Goal: Information Seeking & Learning: Learn about a topic

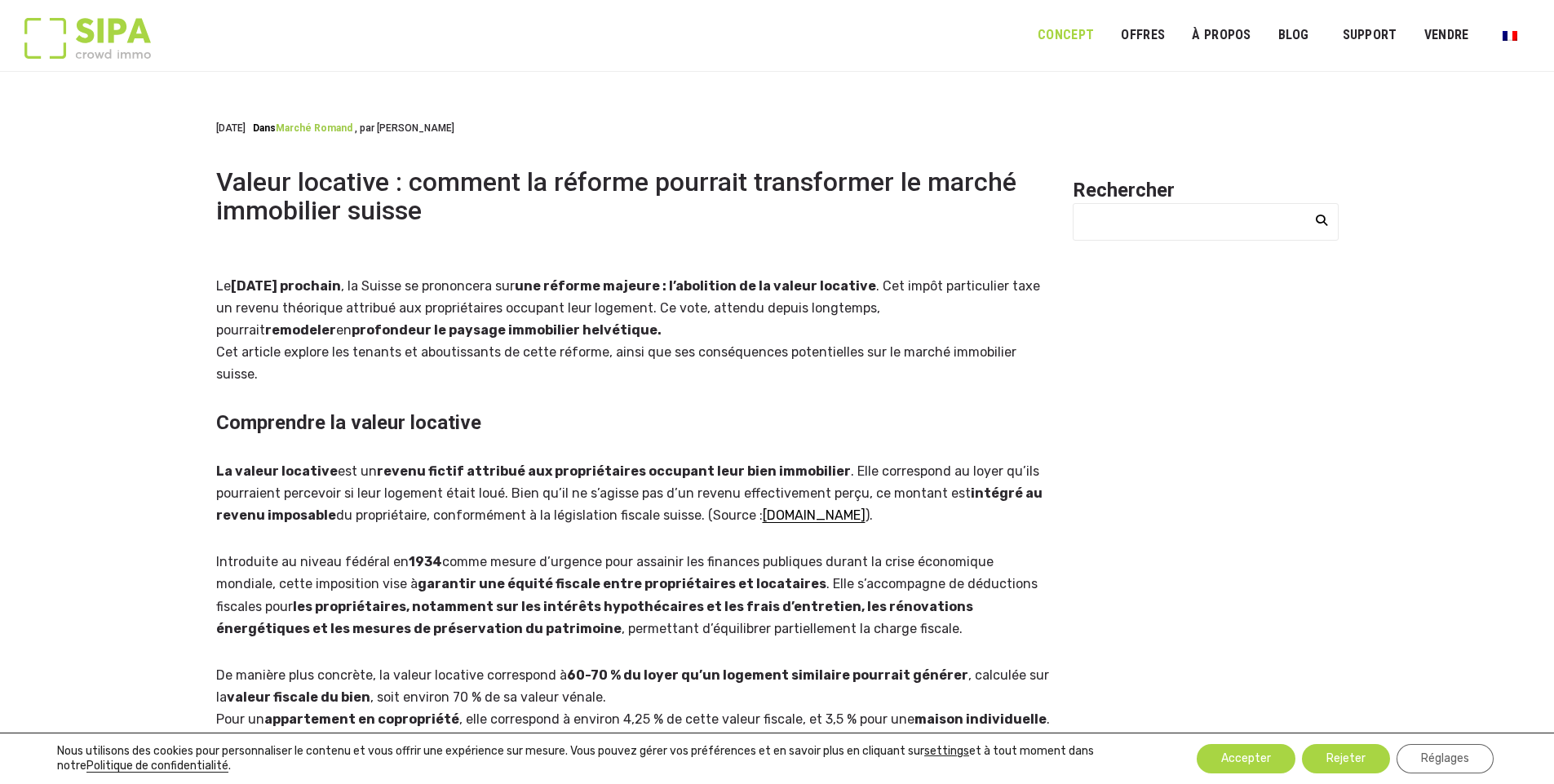
click at [1081, 30] on link "Concept" at bounding box center [1066, 35] width 78 height 36
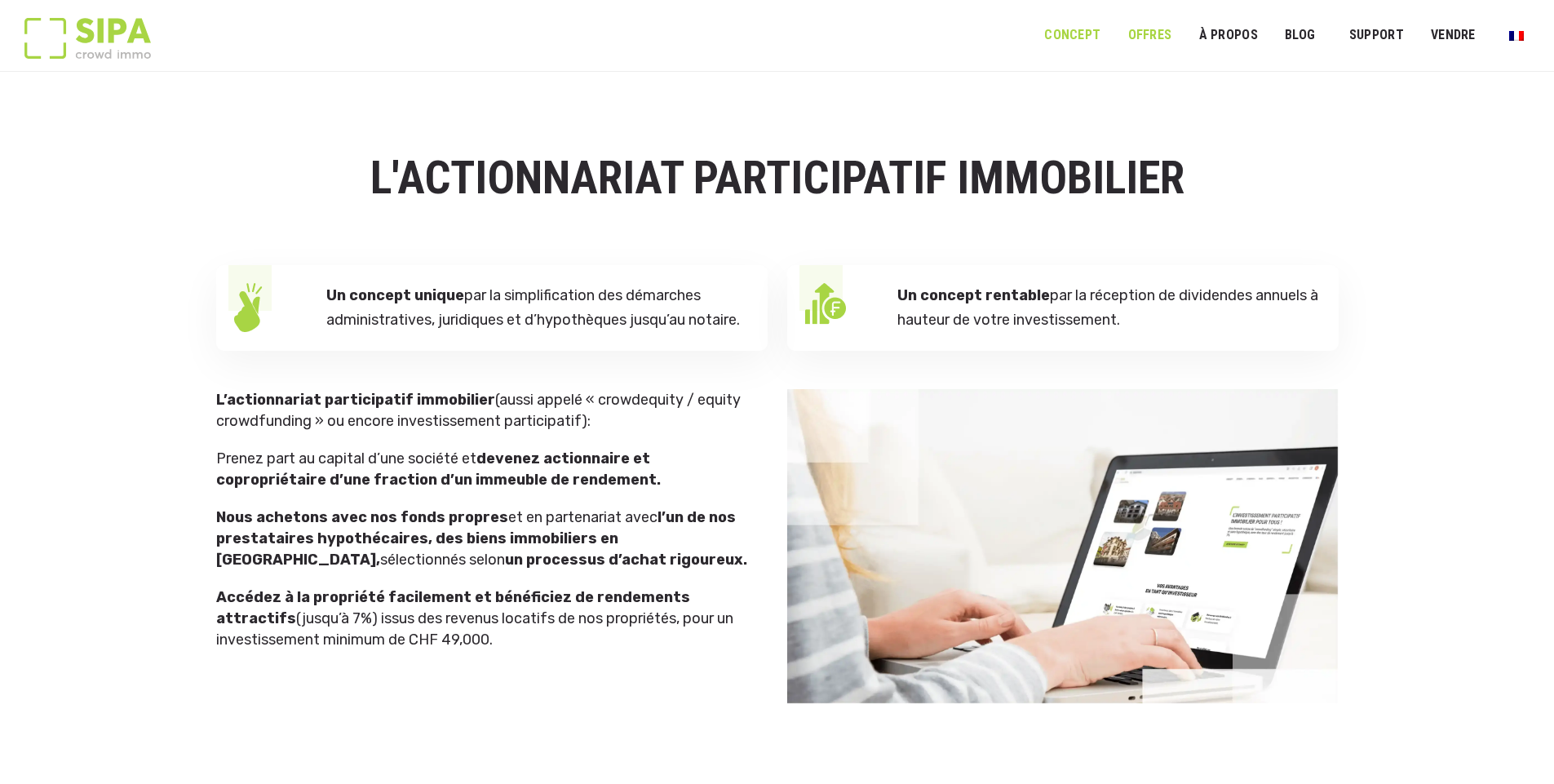
drag, startPoint x: 0, startPoint y: 0, endPoint x: 1163, endPoint y: 37, distance: 1163.6
click at [1163, 37] on link "OFFRES" at bounding box center [1149, 35] width 65 height 36
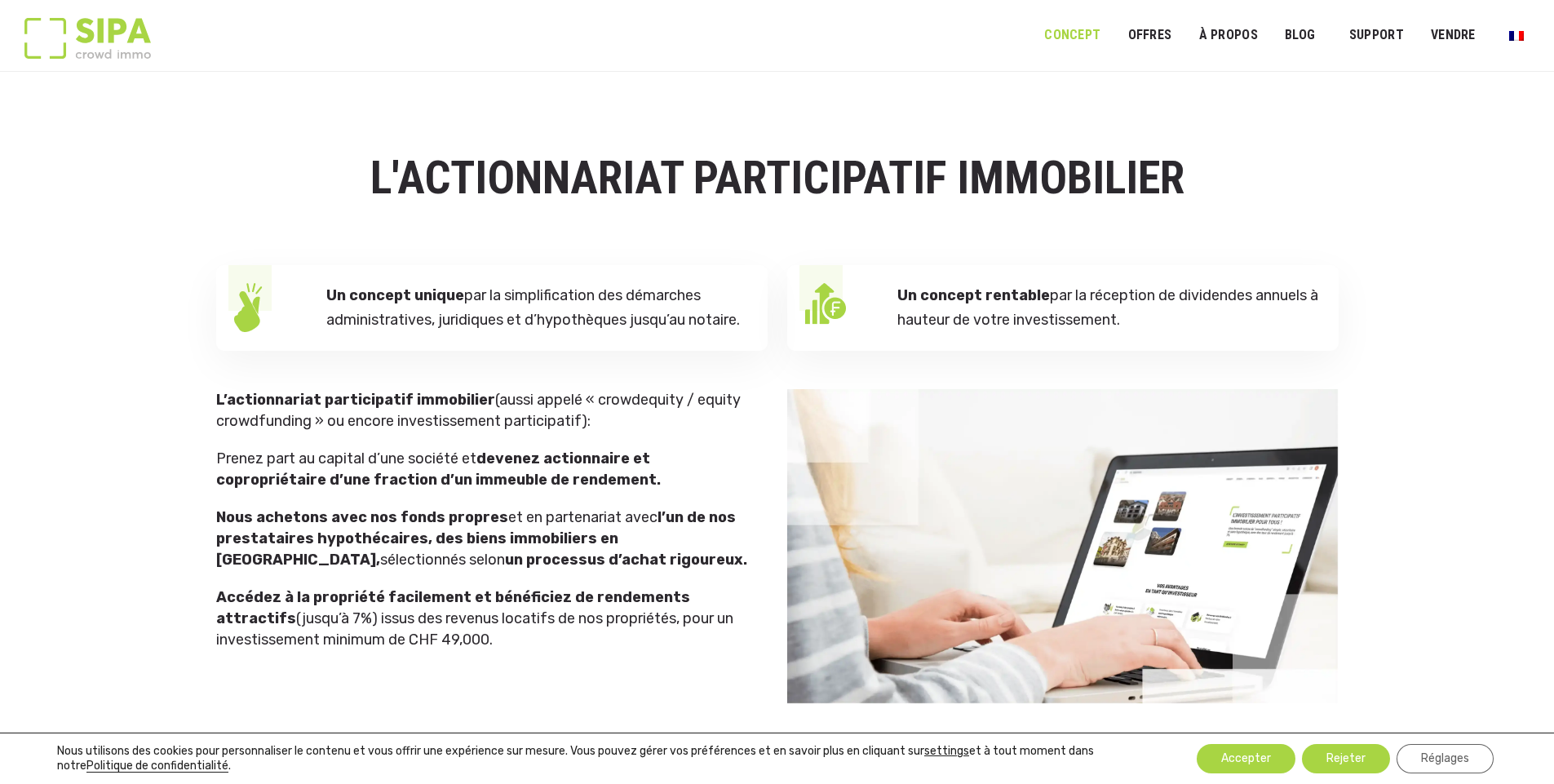
click at [111, 20] on img at bounding box center [88, 38] width 127 height 41
click at [103, 35] on img at bounding box center [88, 38] width 127 height 41
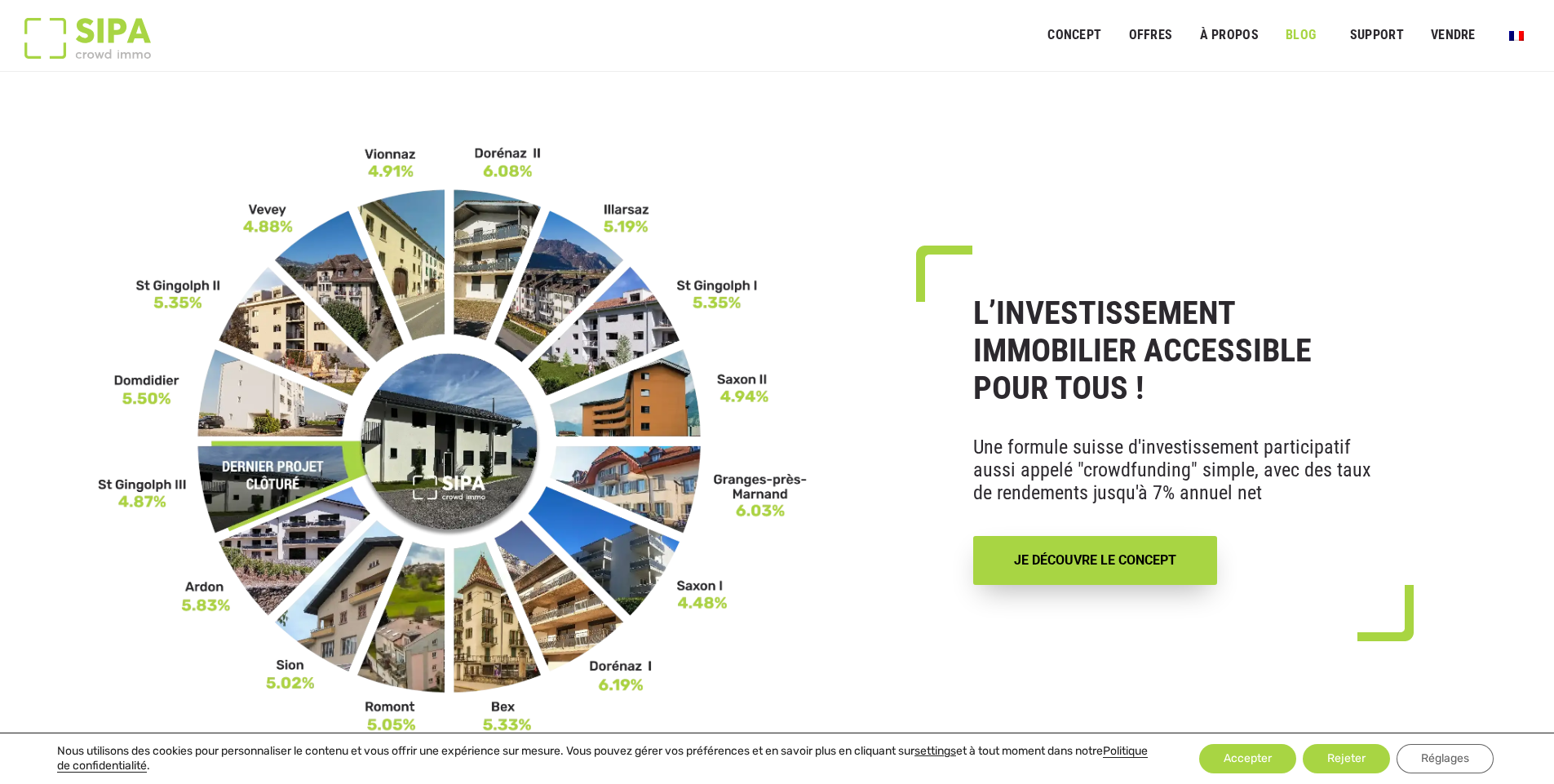
click at [1296, 30] on link "Blog" at bounding box center [1301, 35] width 52 height 36
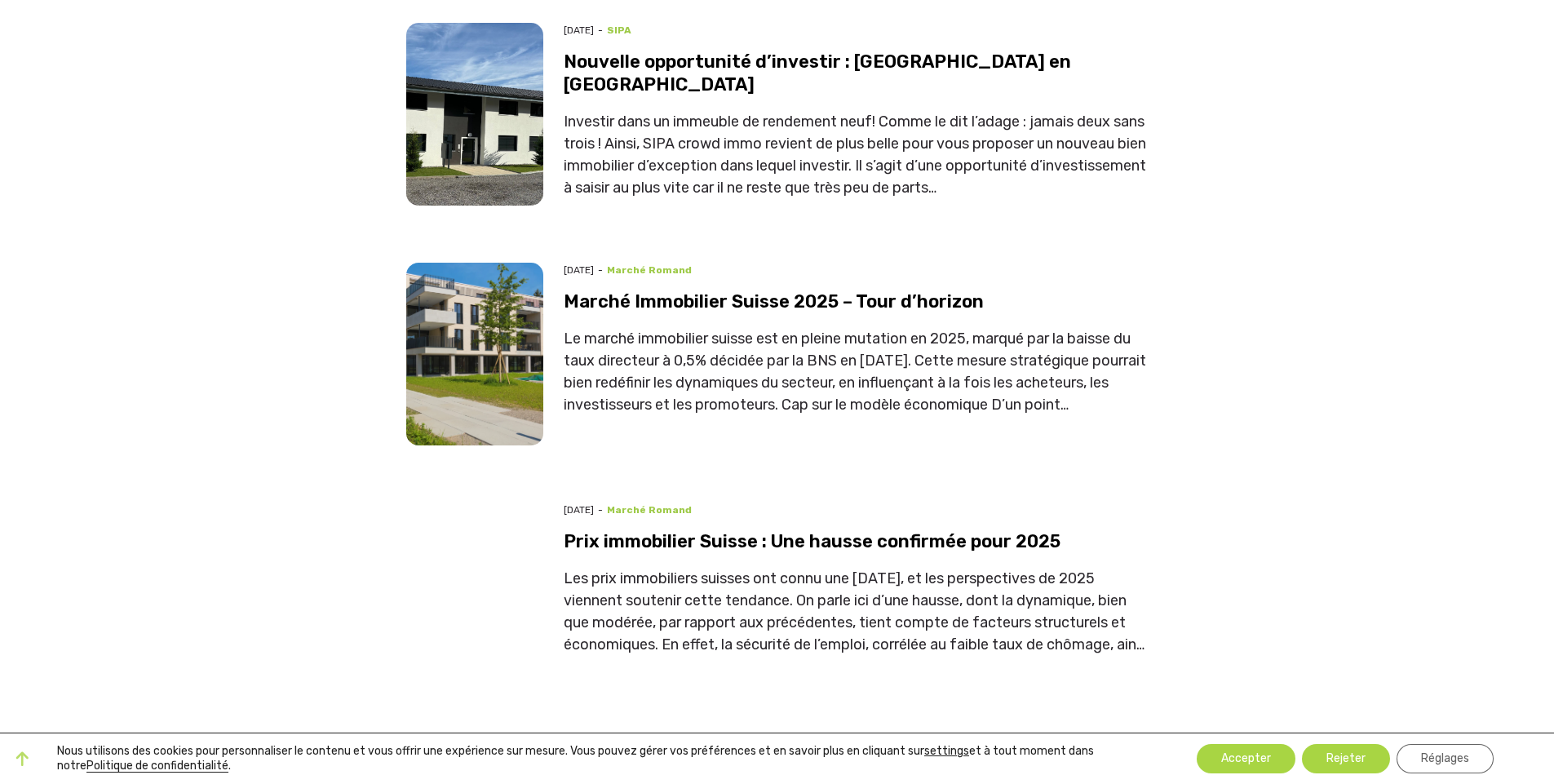
scroll to position [2136, 0]
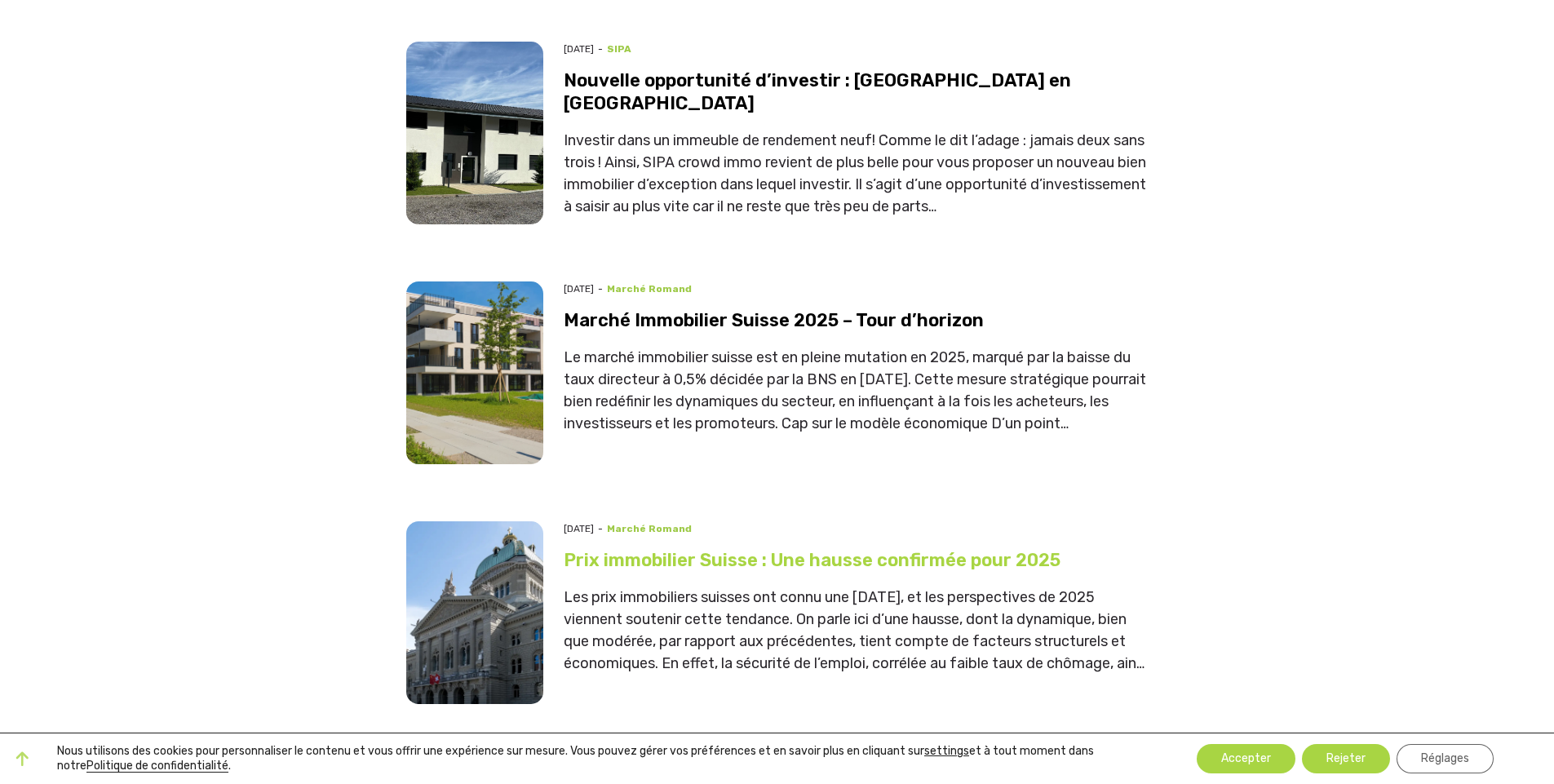
click at [855, 549] on link "Prix immobilier Suisse : Une hausse confirmée pour 2025" at bounding box center [812, 560] width 497 height 22
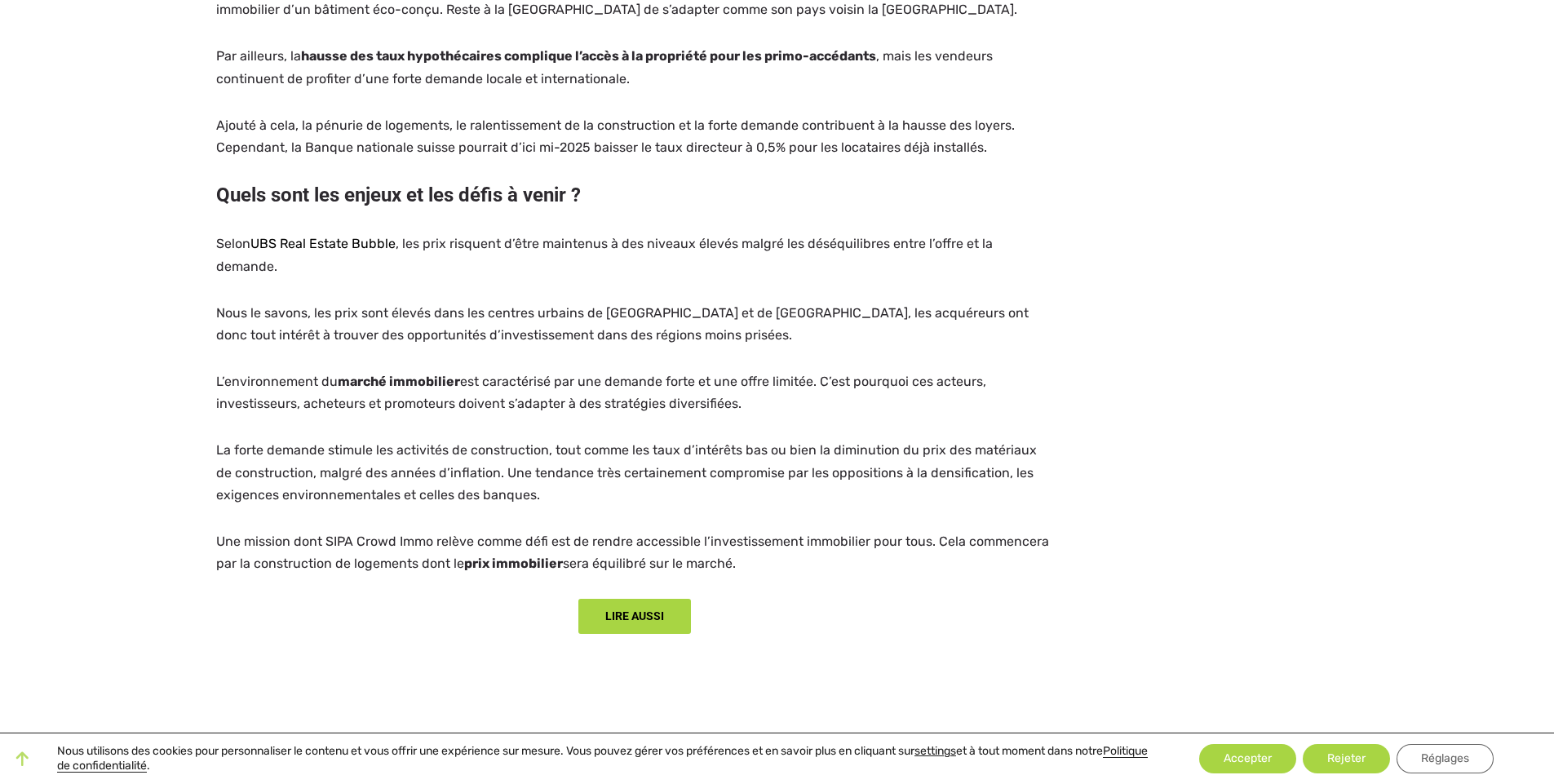
scroll to position [1511, 0]
